Goal: Task Accomplishment & Management: Use online tool/utility

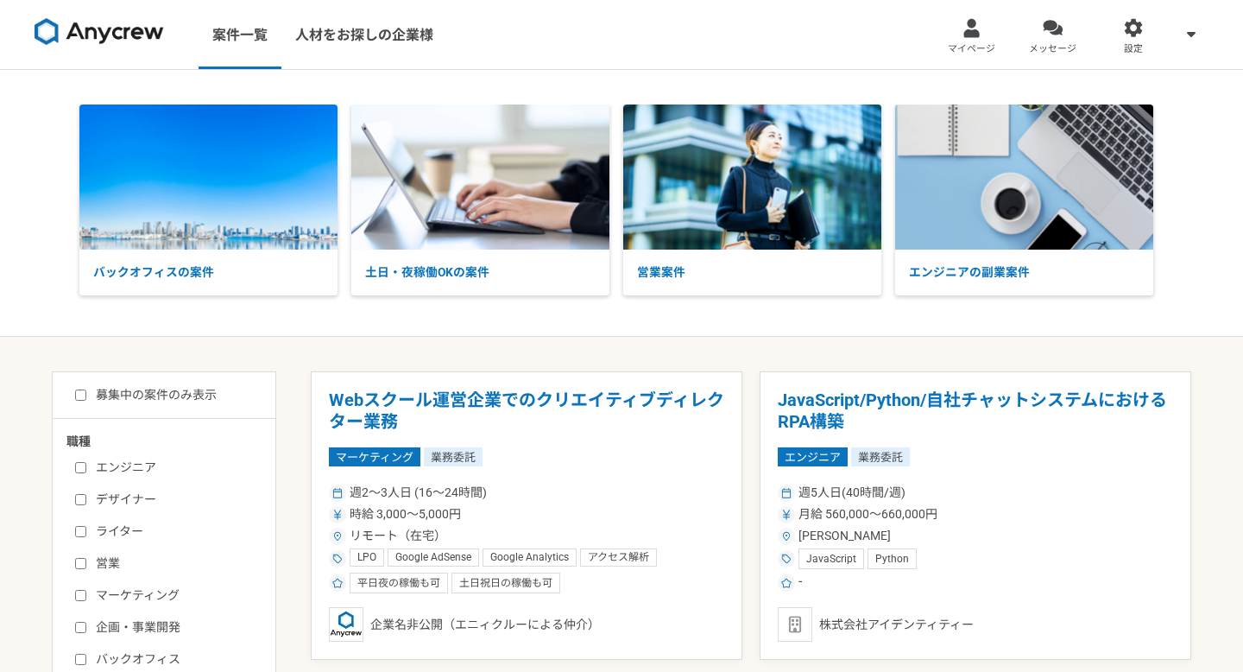
scroll to position [63, 0]
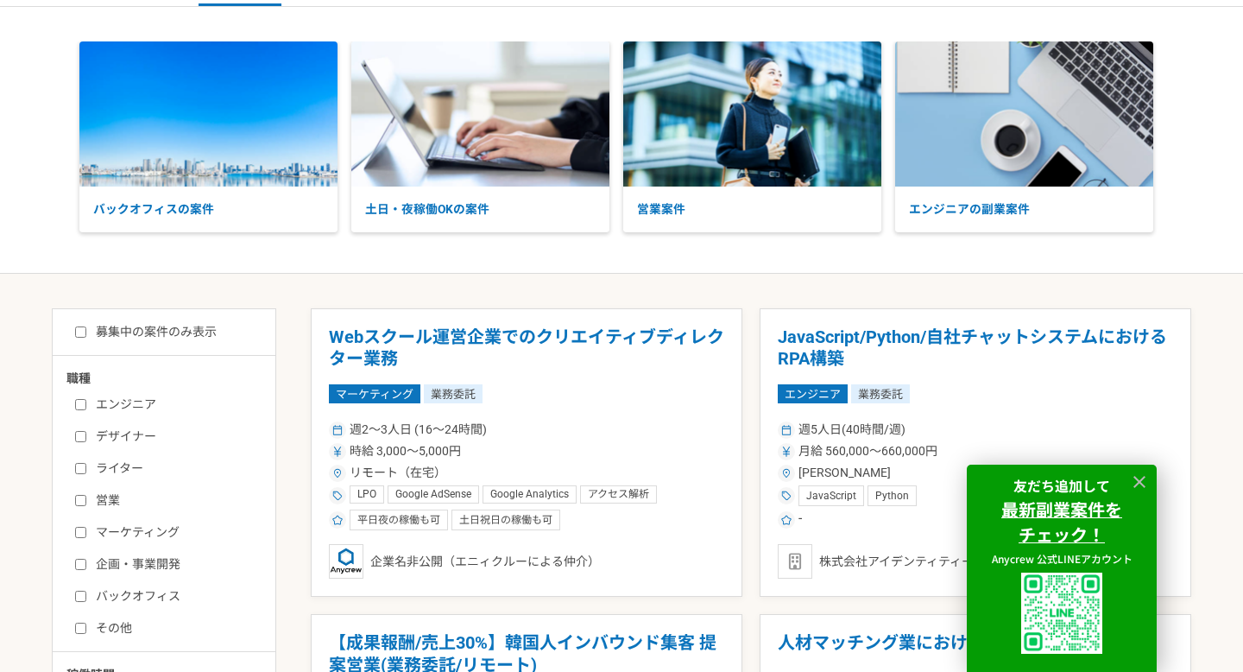
click at [85, 495] on input "営業" at bounding box center [80, 500] width 11 height 11
checkbox input "true"
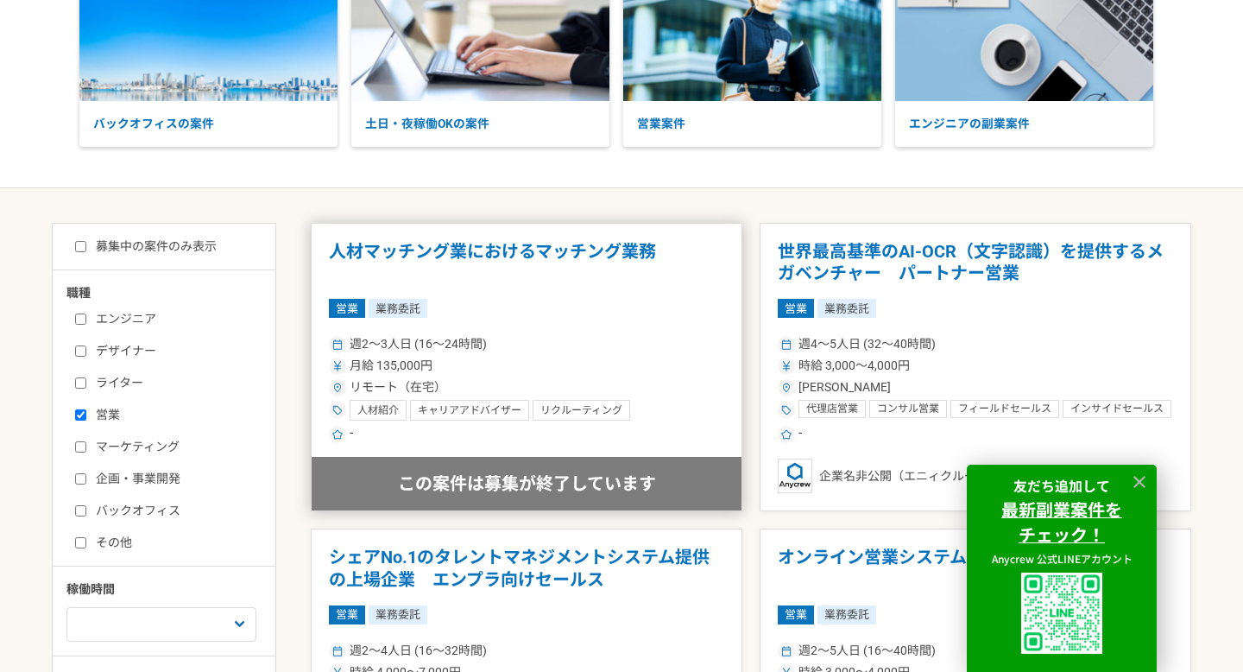
scroll to position [147, 0]
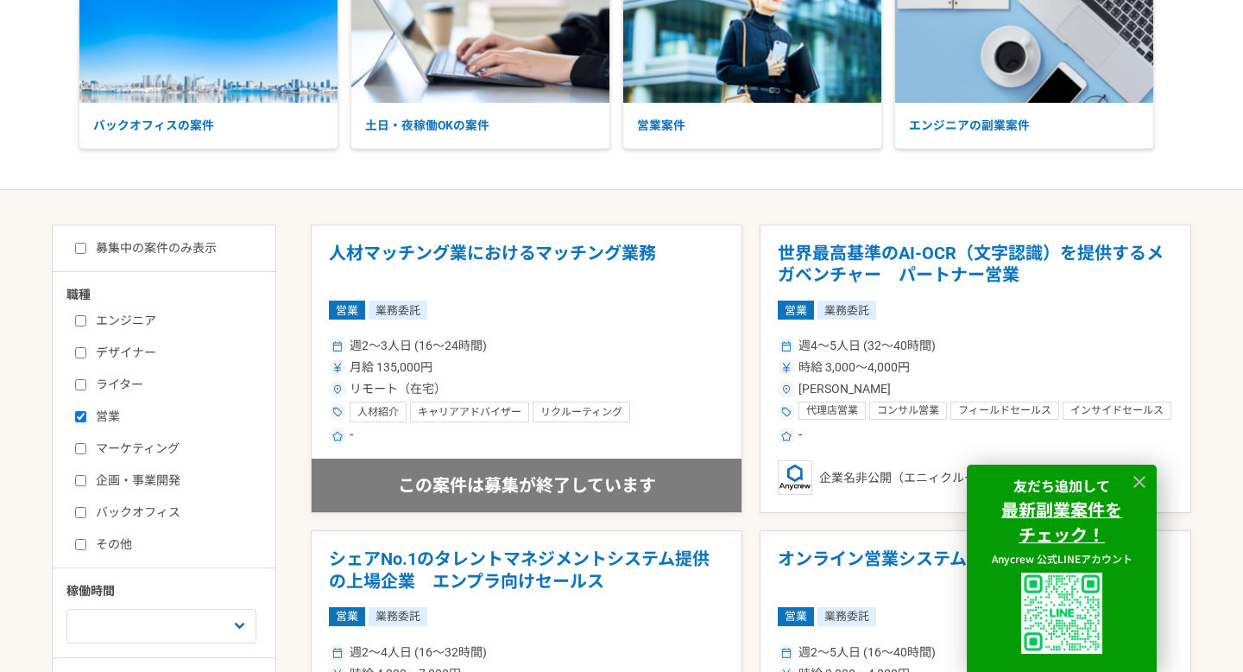
click at [80, 249] on input "募集中の案件のみ表示" at bounding box center [80, 248] width 11 height 11
checkbox input "true"
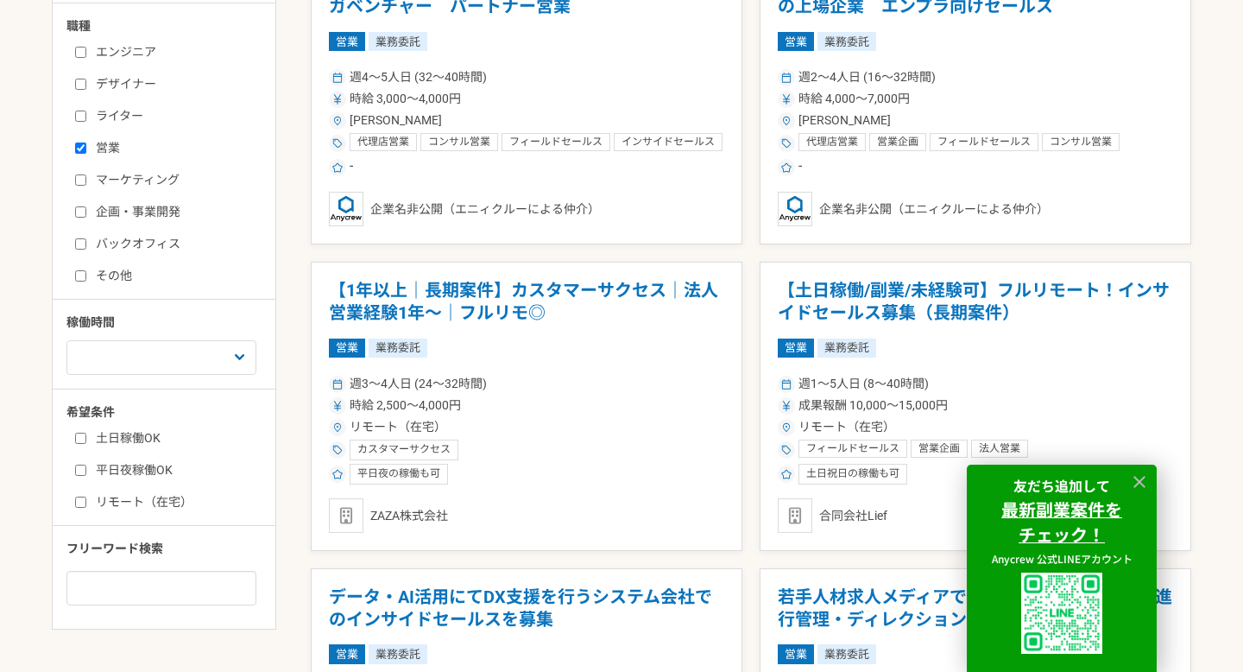
scroll to position [413, 0]
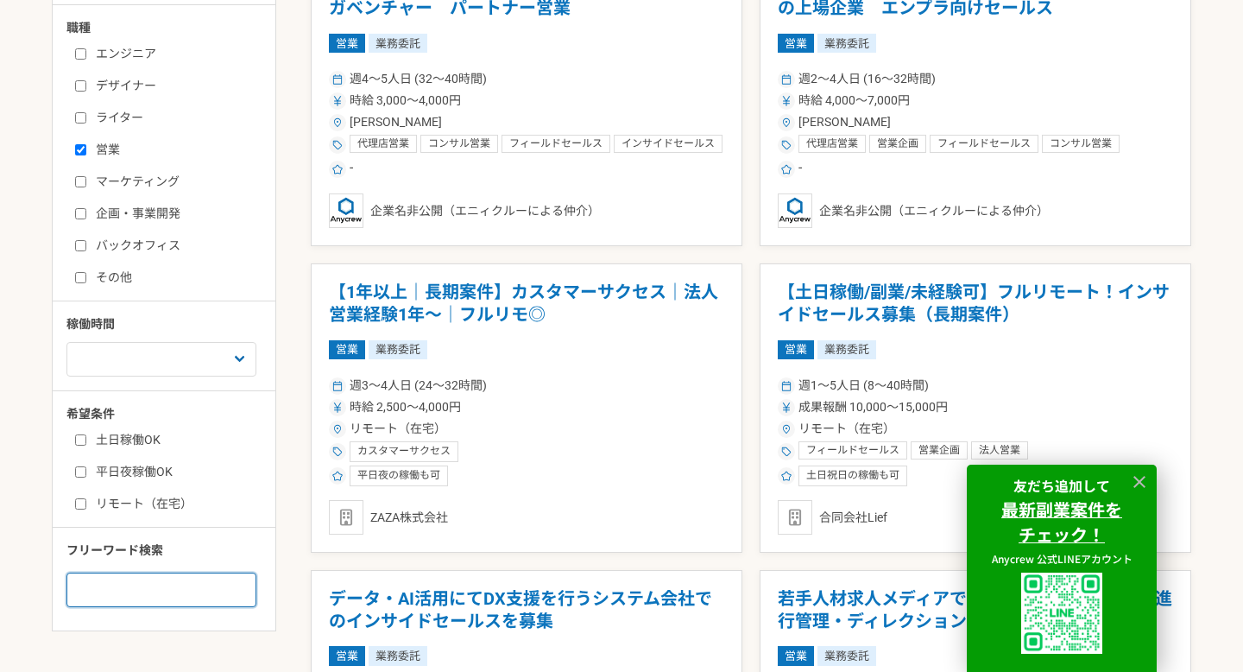
click at [142, 594] on input at bounding box center [161, 589] width 190 height 35
type input "s"
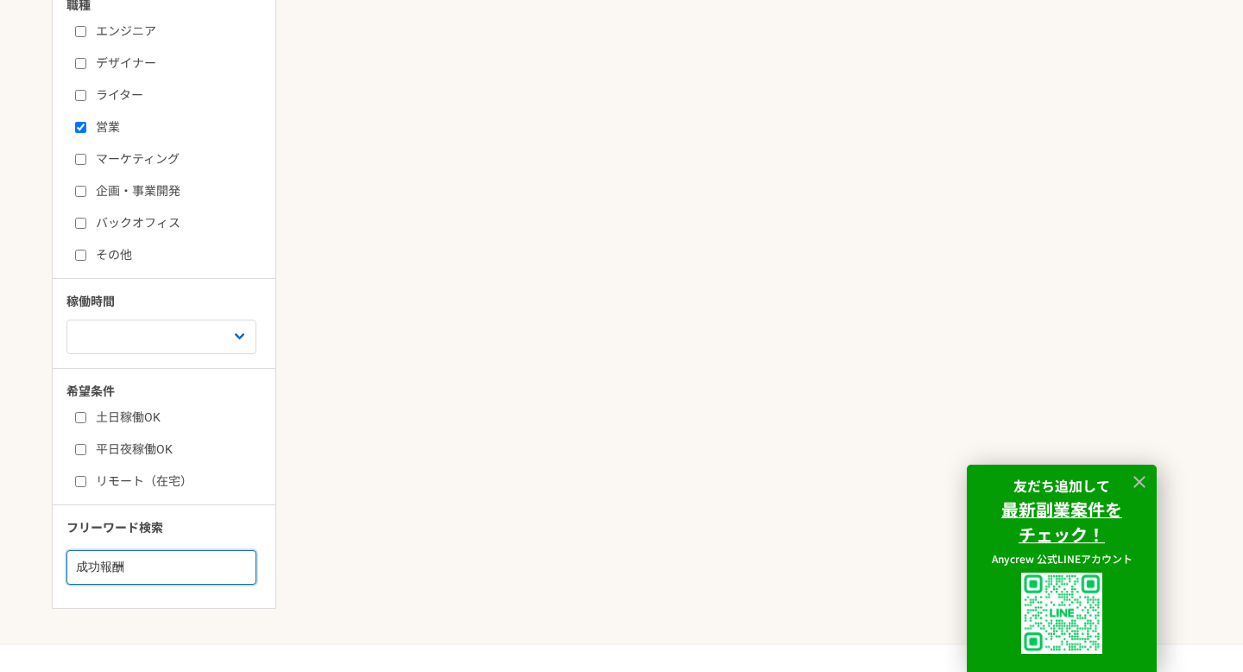
scroll to position [450, 0]
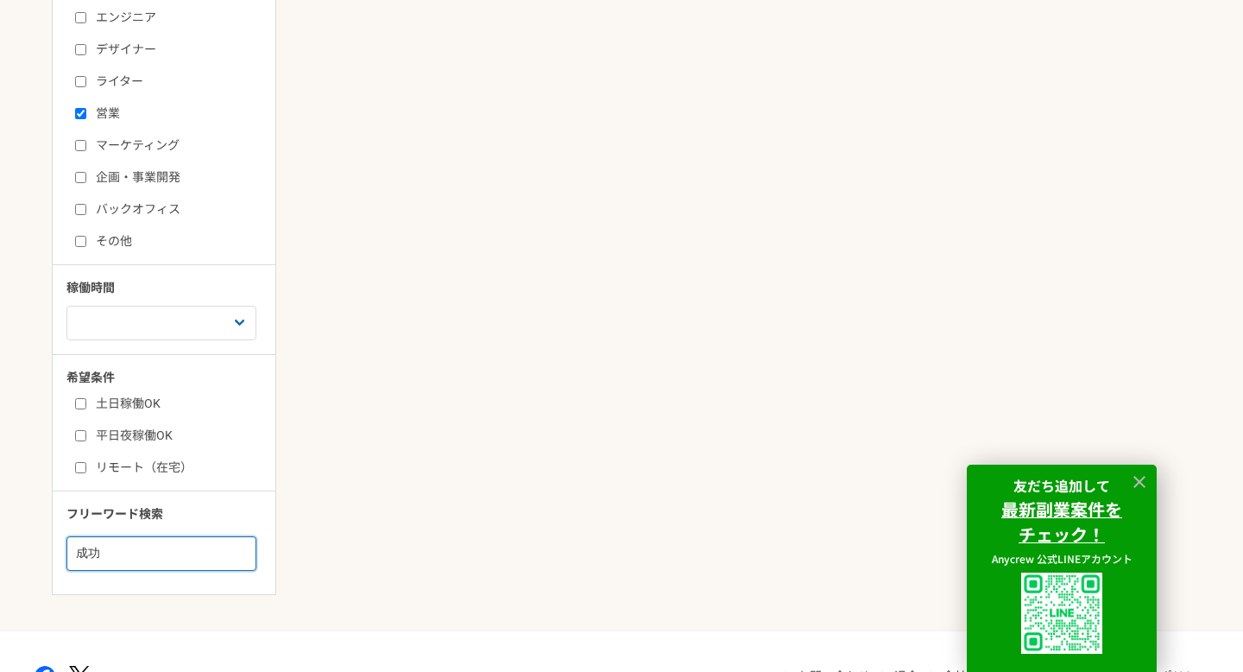
type input "成"
click at [84, 466] on input "リモート（在宅）" at bounding box center [80, 467] width 11 height 11
checkbox input "true"
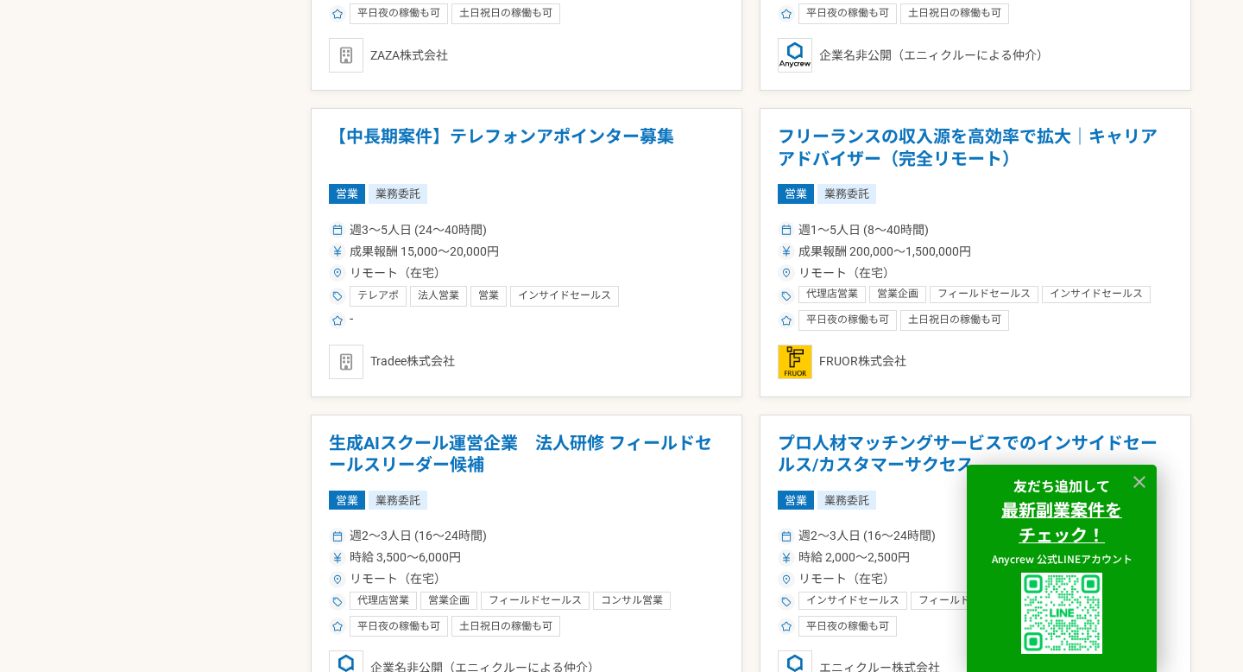
scroll to position [1485, 0]
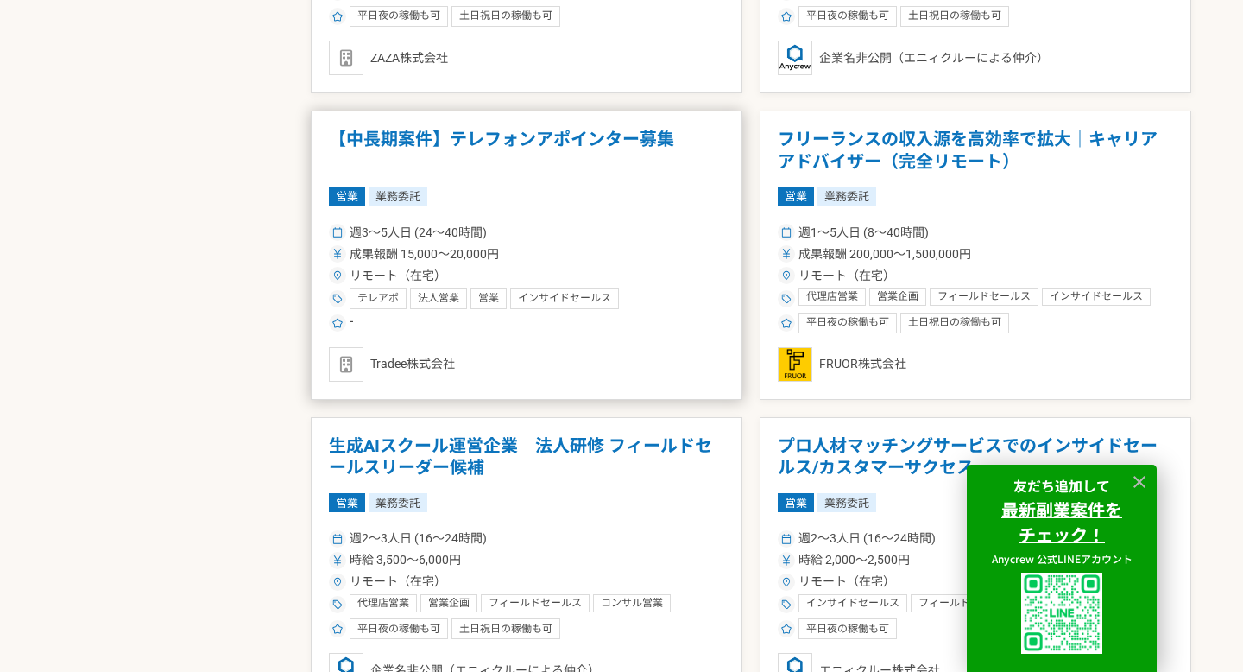
click at [512, 230] on div "週3〜5人日 (24〜40時間)" at bounding box center [526, 233] width 395 height 18
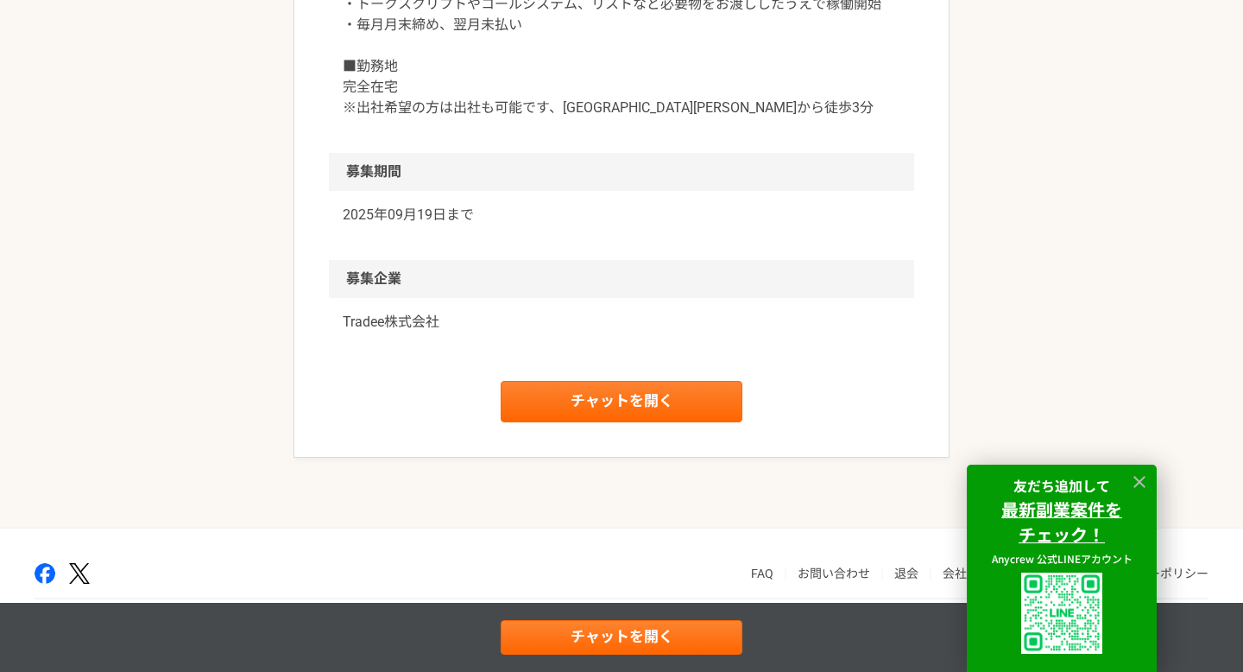
scroll to position [1855, 0]
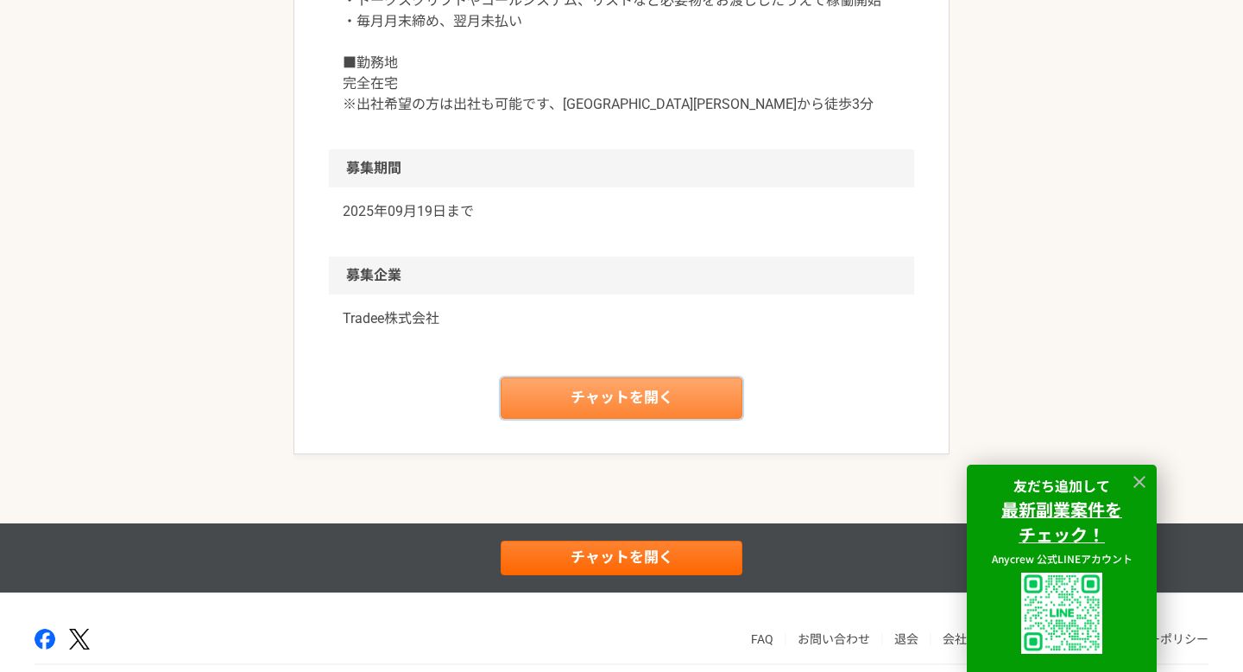
click at [556, 415] on link "チャットを開く" at bounding box center [622, 397] width 242 height 41
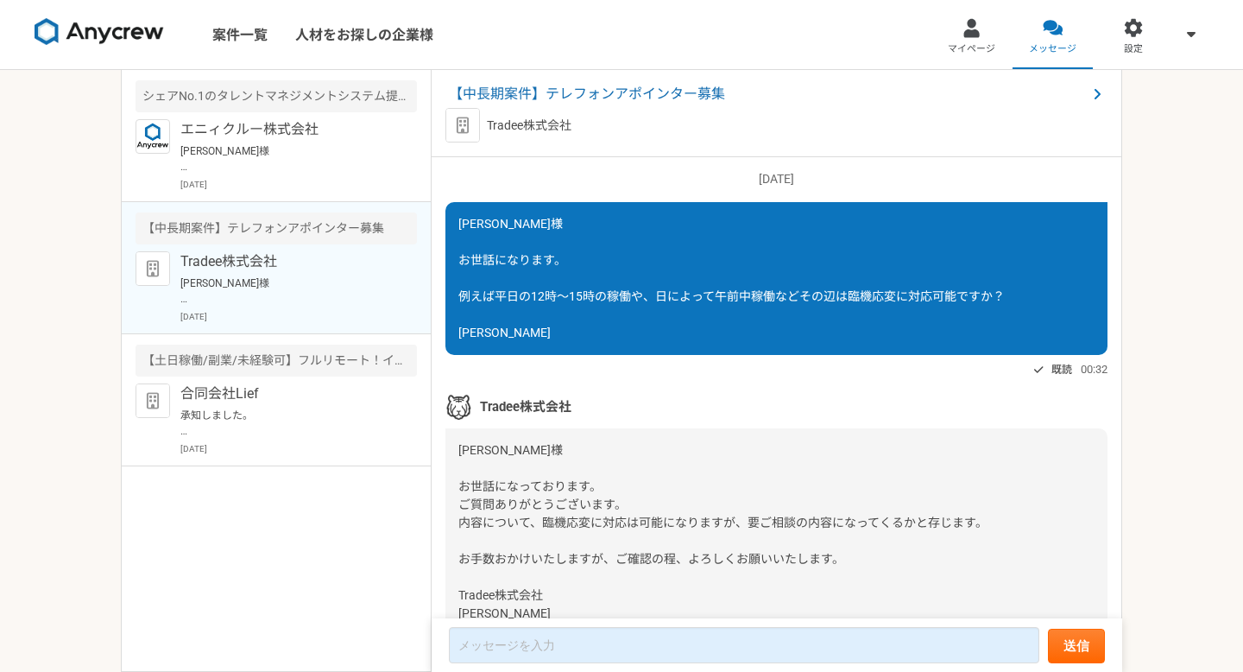
scroll to position [537, 0]
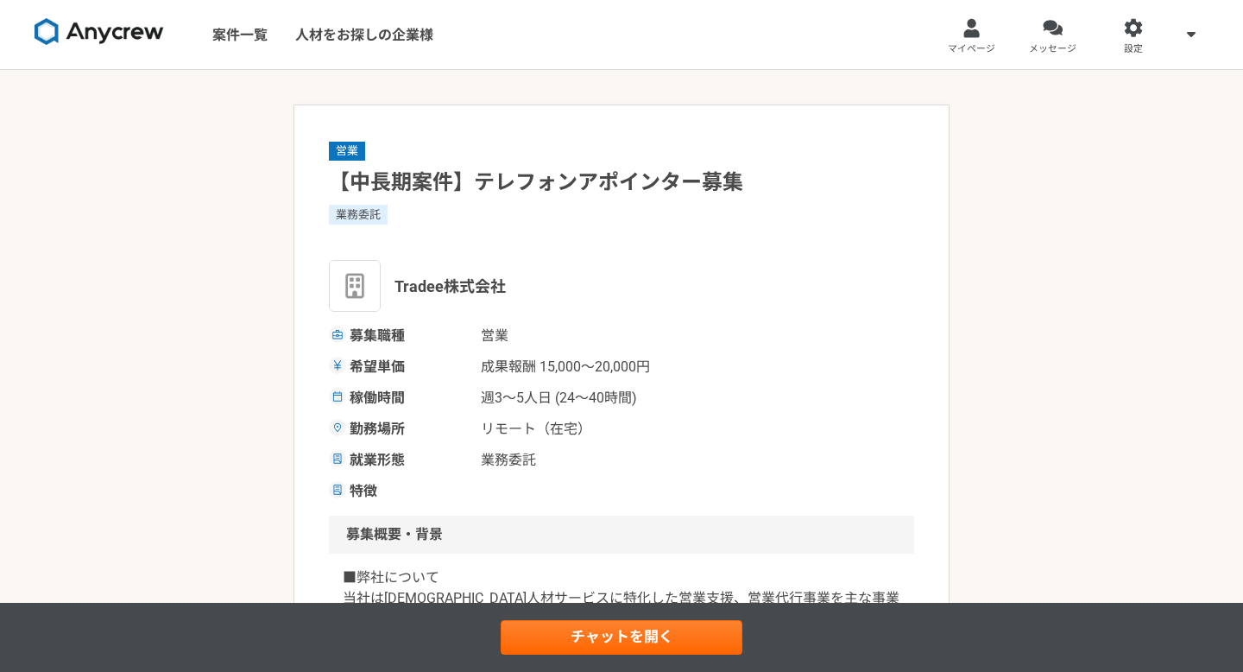
scroll to position [1, 0]
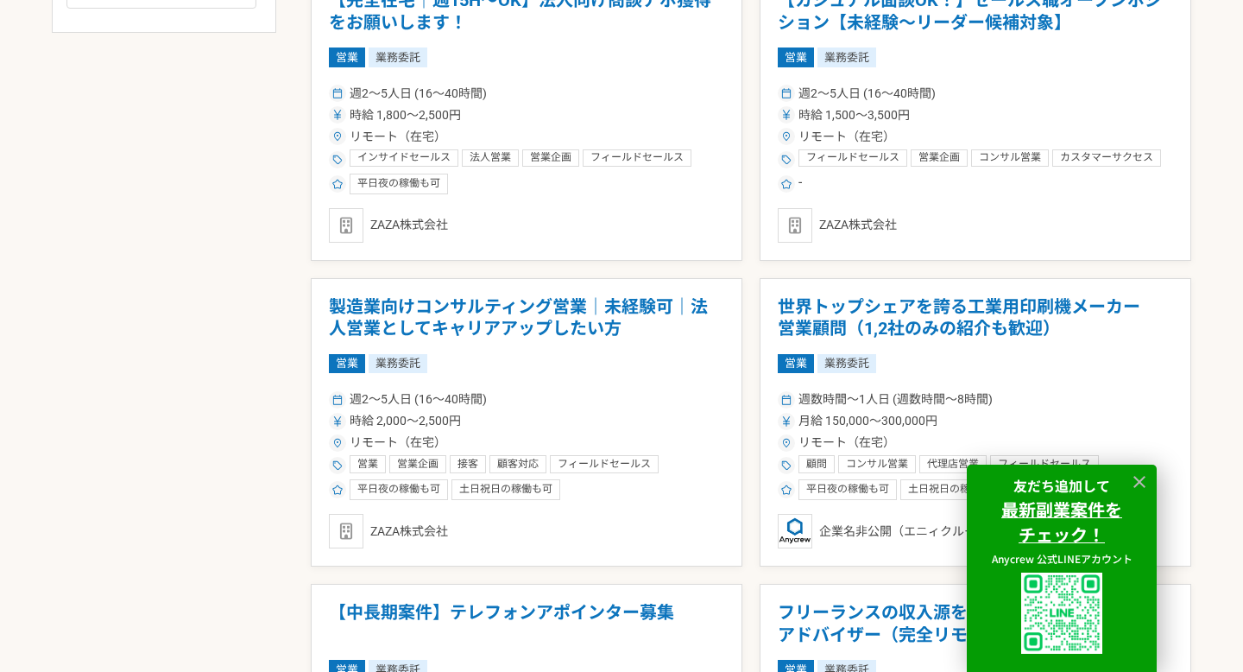
scroll to position [1162, 0]
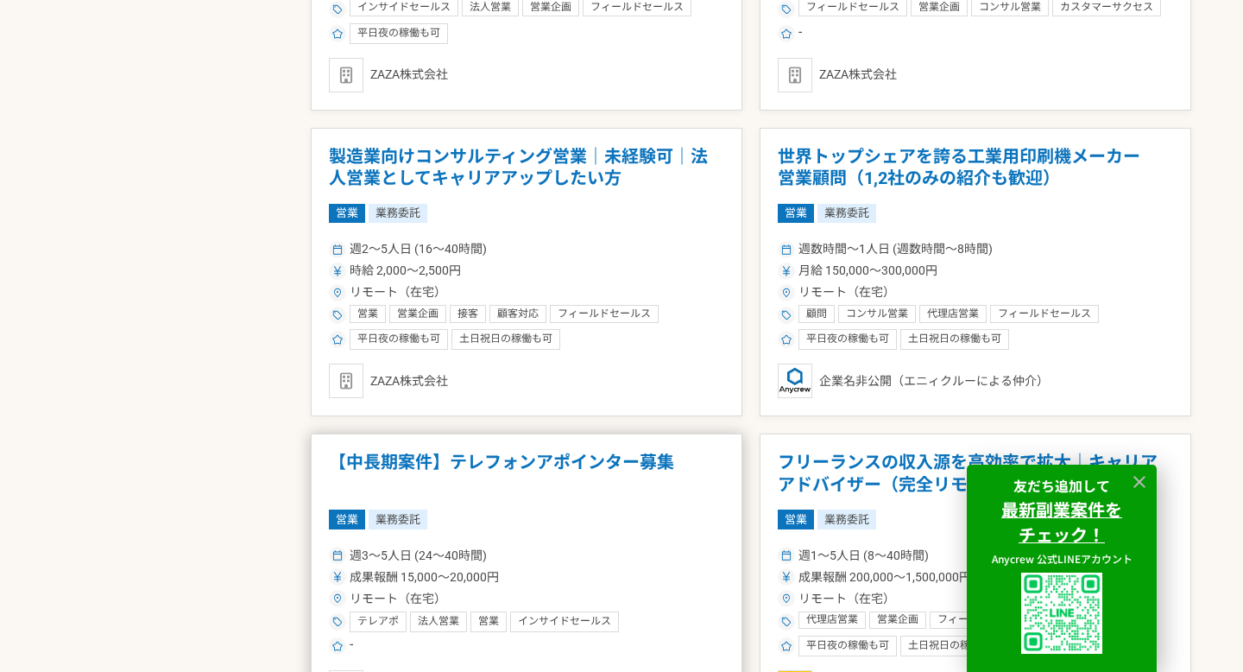
click at [515, 475] on h1 "【中長期案件】テレフォンアポインター募集" at bounding box center [526, 473] width 395 height 44
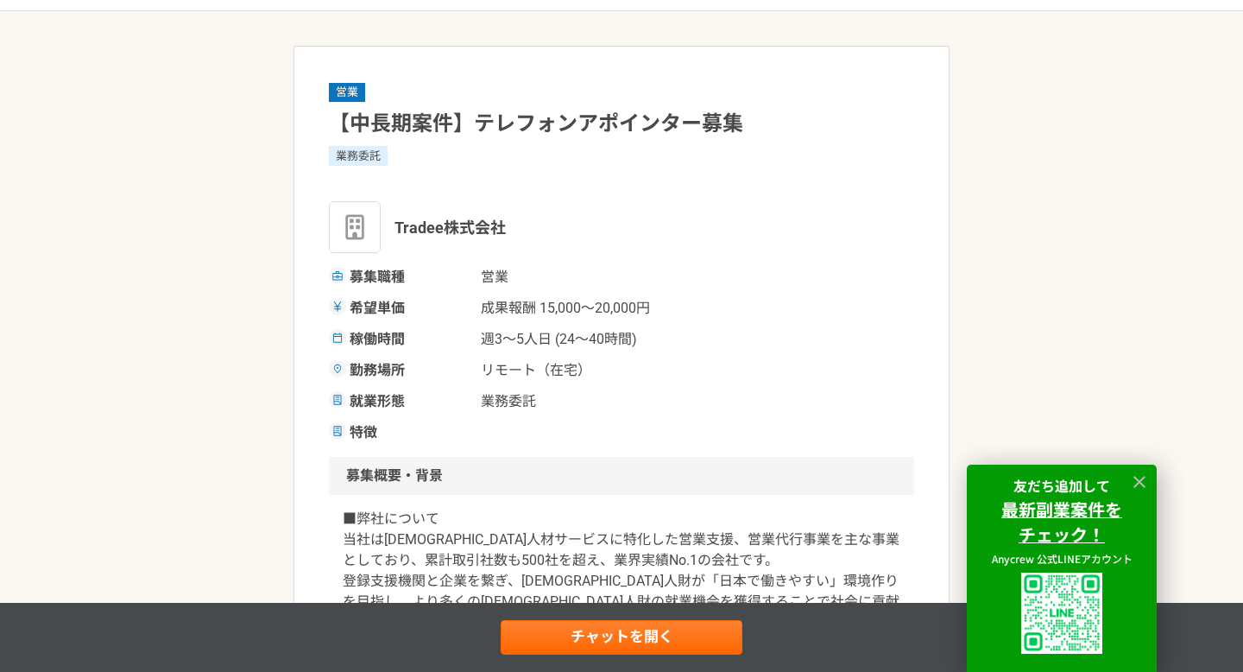
scroll to position [62, 0]
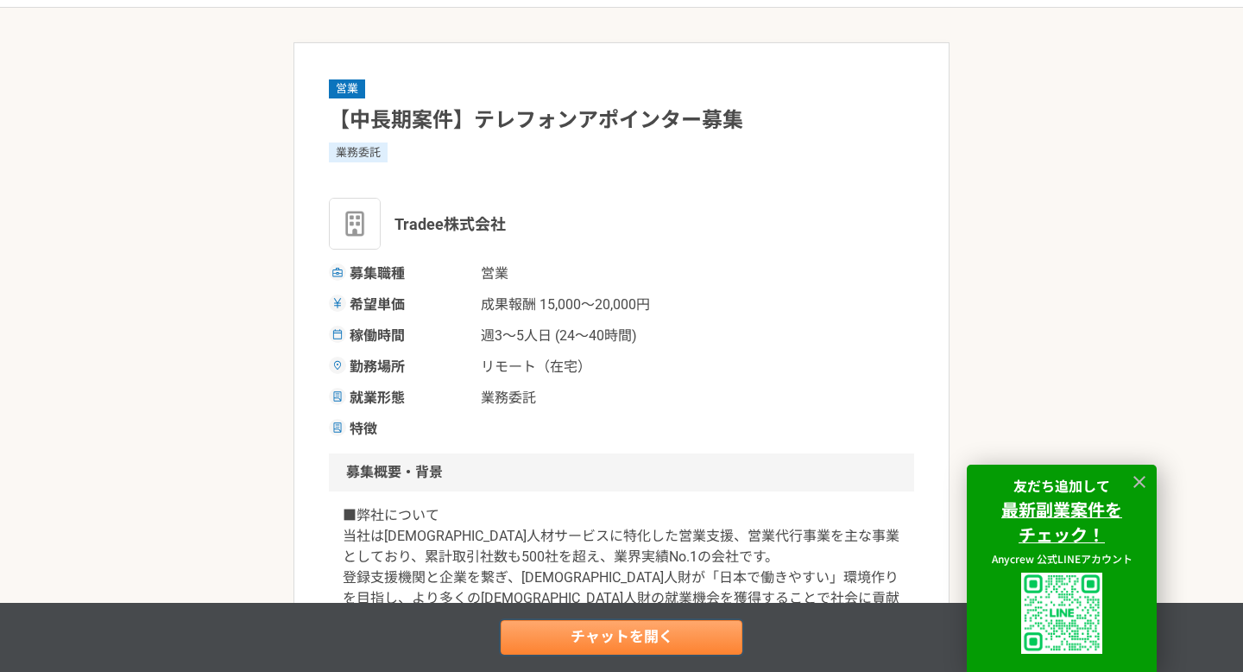
click at [578, 642] on link "チャットを開く" at bounding box center [622, 637] width 242 height 35
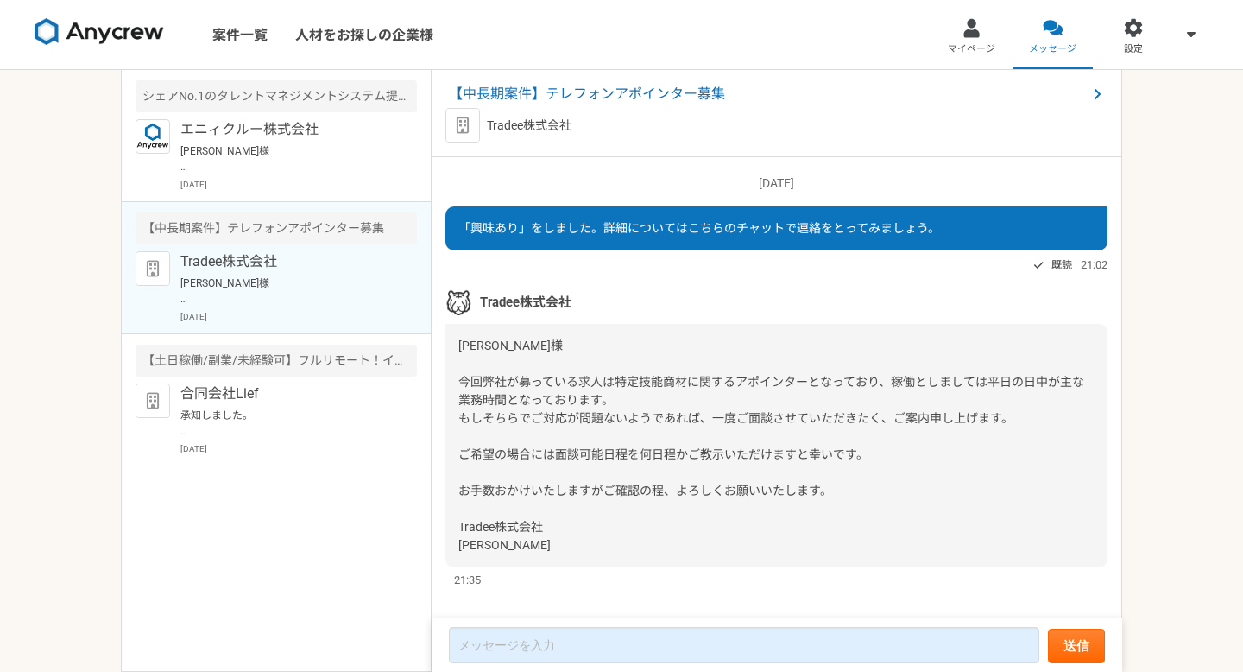
scroll to position [537, 0]
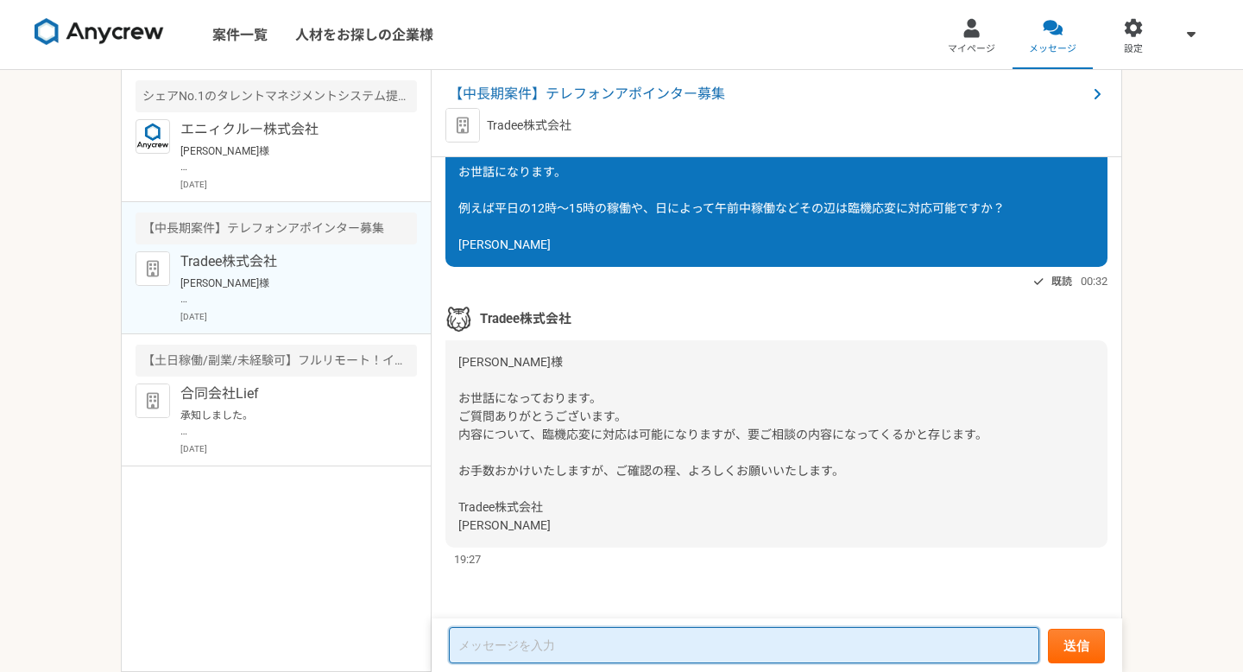
click at [526, 636] on textarea at bounding box center [744, 645] width 590 height 36
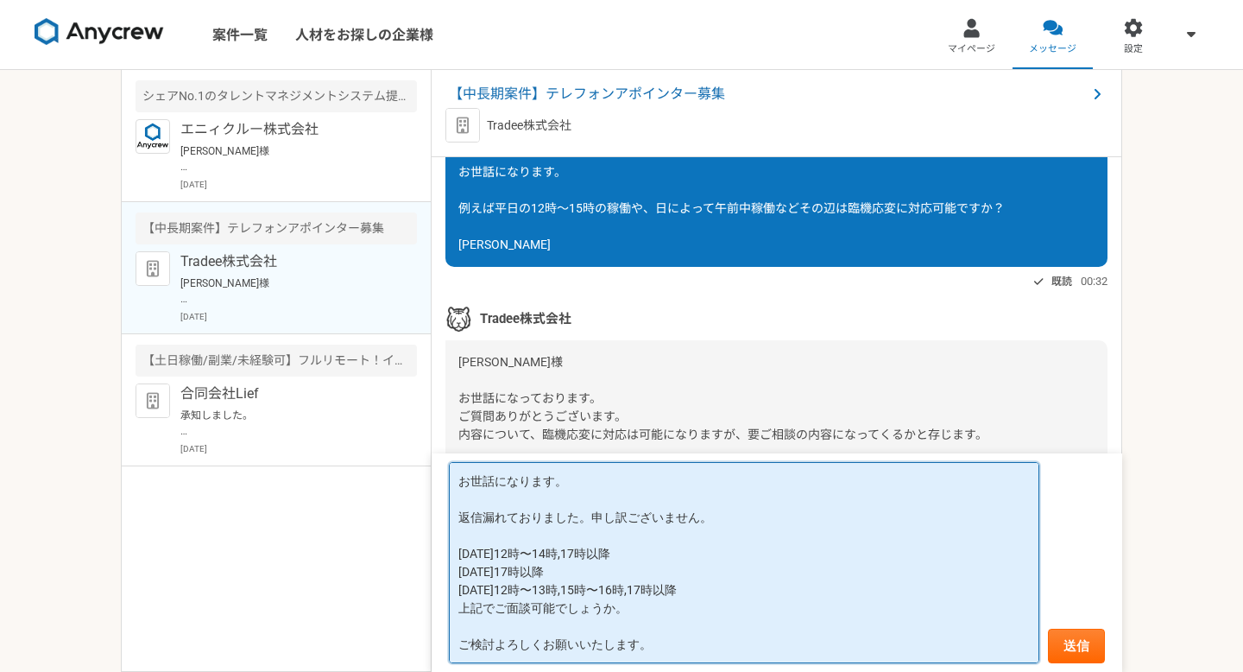
scroll to position [60, 0]
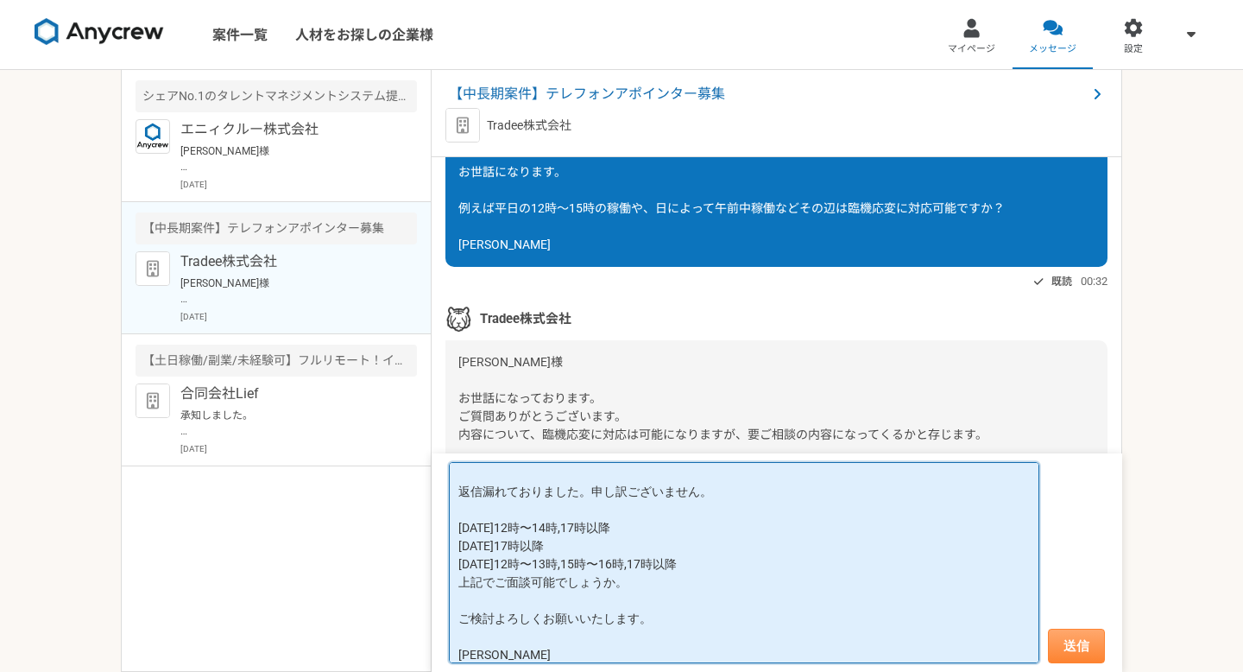
type textarea "[PERSON_NAME]様 お世話になります。 返信漏れておりました。申し訳ございません。 [DATE]12時〜14時,17時以降 [DATE]17時以降 …"
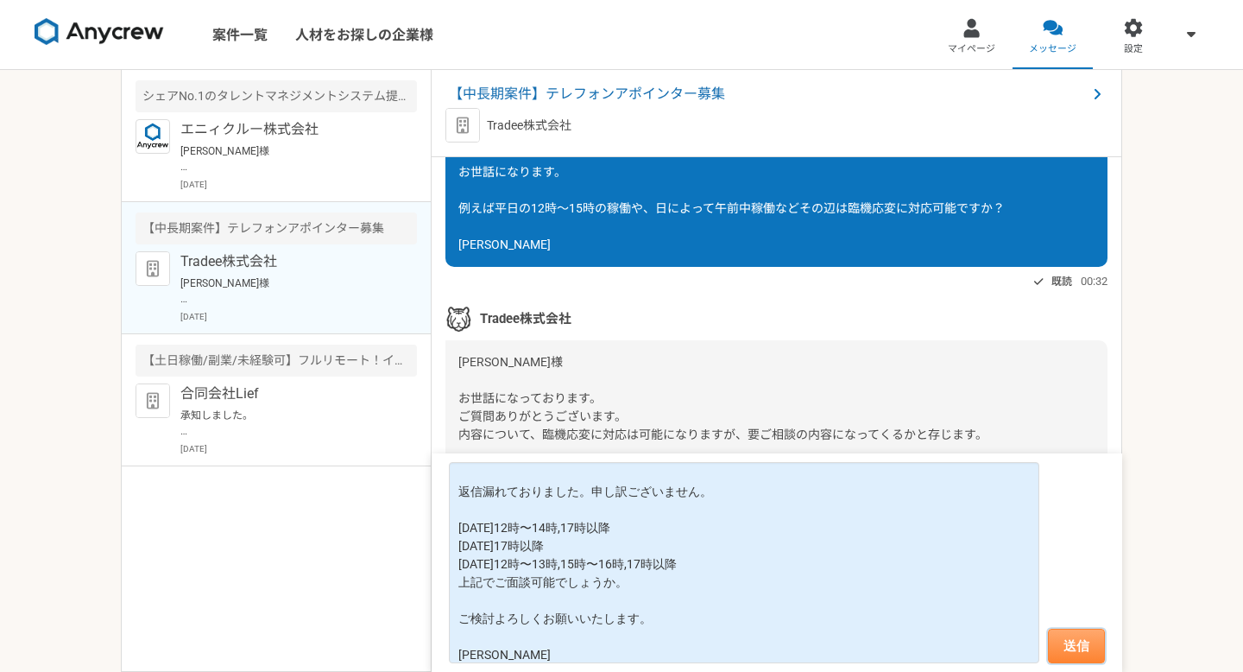
click at [1082, 636] on button "送信" at bounding box center [1076, 645] width 57 height 35
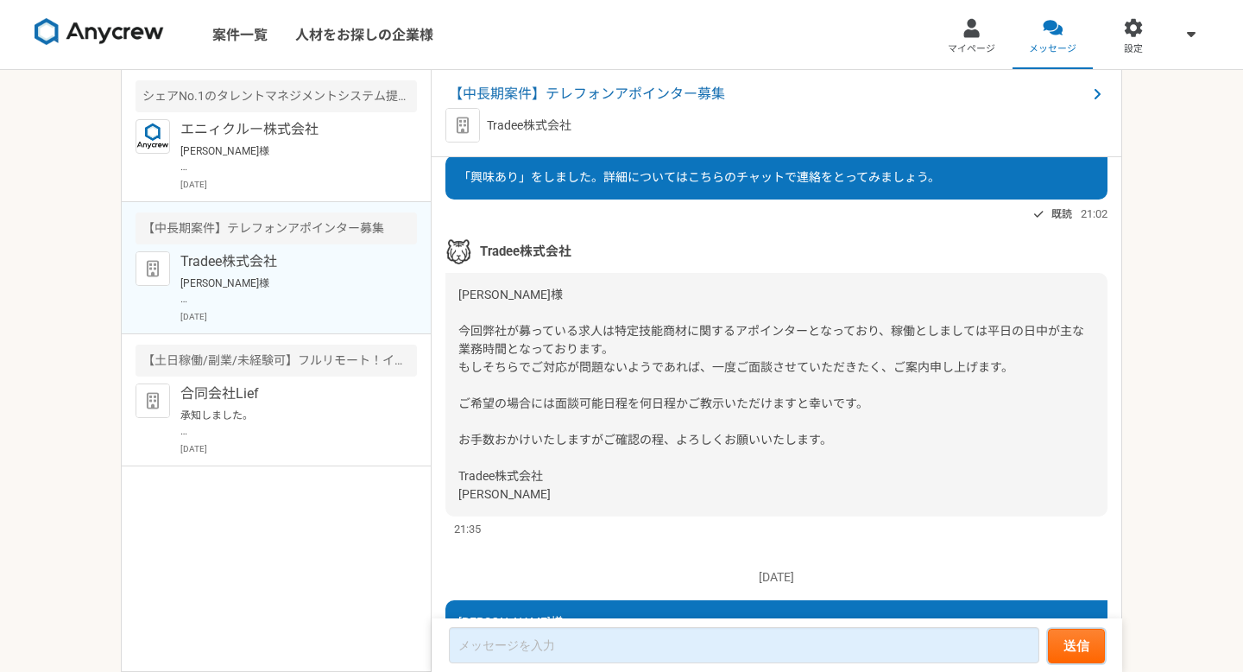
scroll to position [0, 0]
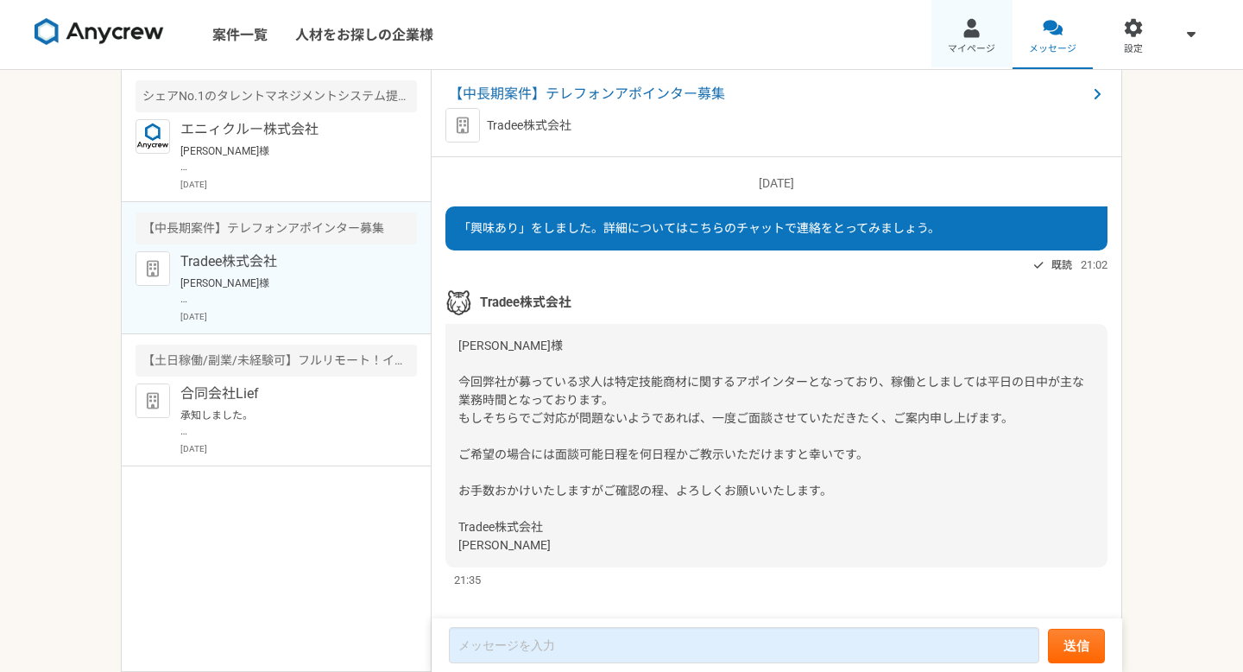
click at [953, 54] on span "マイページ" at bounding box center [971, 49] width 47 height 14
